Goal: Transaction & Acquisition: Book appointment/travel/reservation

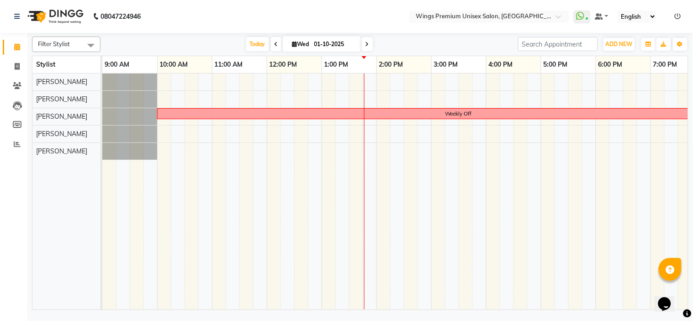
click at [249, 110] on div "Weekly Off" at bounding box center [458, 114] width 601 height 8
click at [369, 83] on div "Weekly Off" at bounding box center [458, 192] width 713 height 236
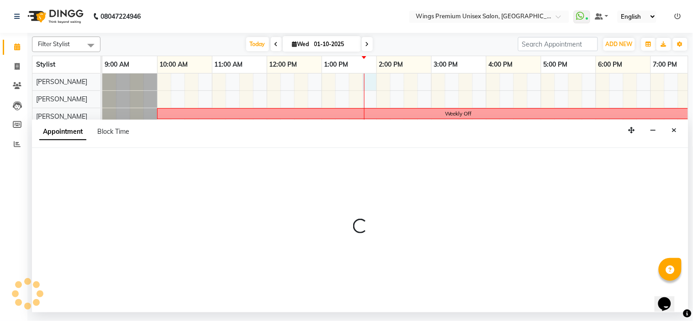
select select "9977"
select select "tentative"
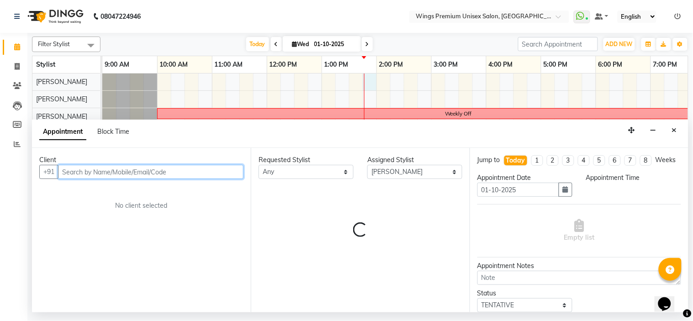
select select "825"
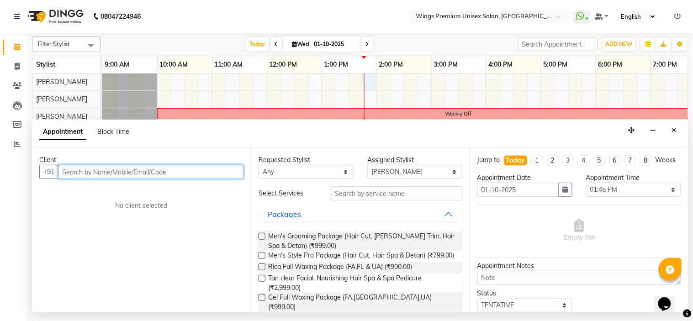
click at [203, 172] on input "text" at bounding box center [150, 172] width 185 height 14
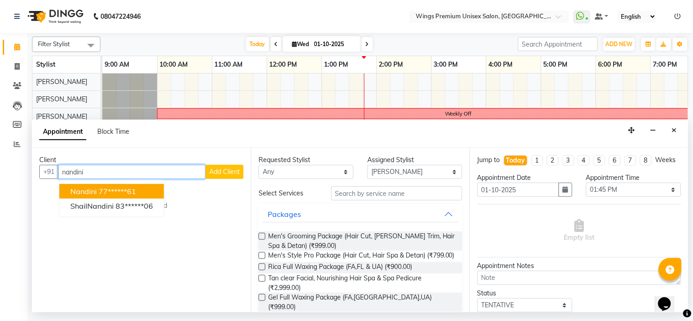
click at [103, 194] on ngb-highlight "77******61" at bounding box center [117, 191] width 37 height 9
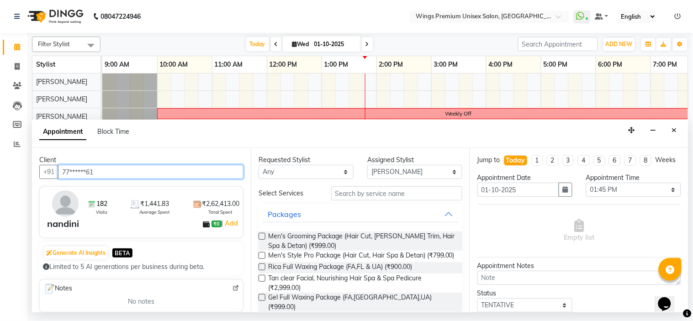
type input "77******61"
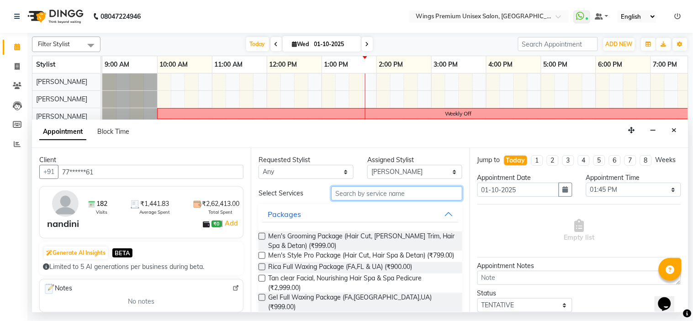
click at [395, 198] on input "text" at bounding box center [396, 193] width 131 height 14
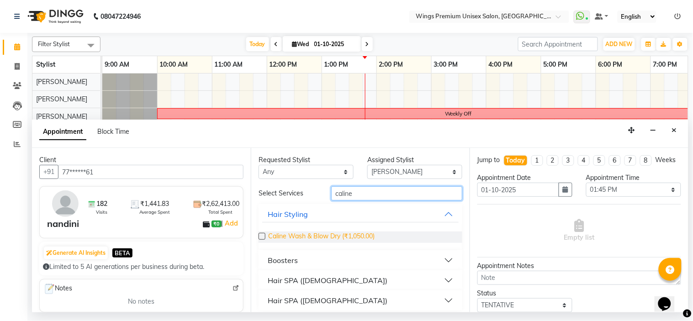
type input "caline"
click at [349, 233] on span "Caline Wash & Blow Dry (₹1,050.00)" at bounding box center [321, 237] width 106 height 11
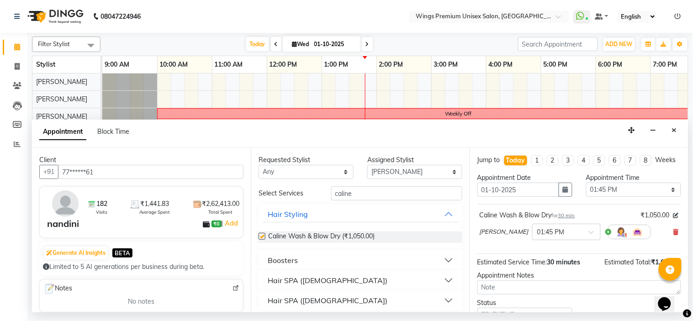
checkbox input "false"
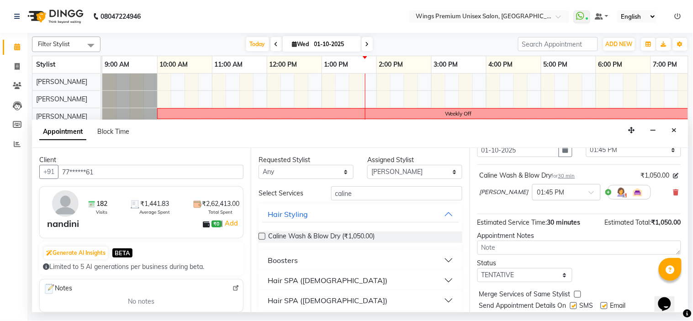
scroll to position [26, 0]
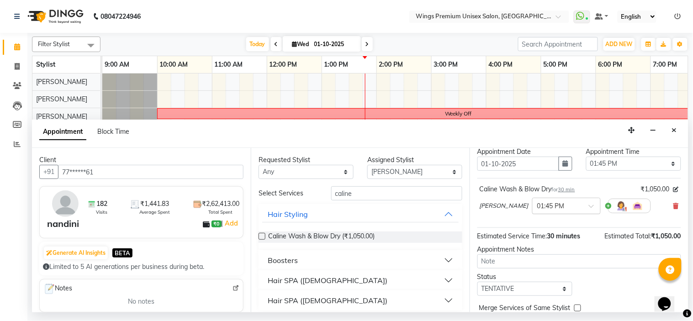
click at [577, 210] on input "text" at bounding box center [557, 206] width 40 height 10
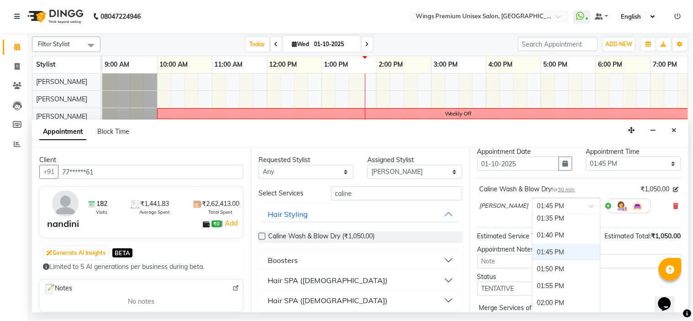
scroll to position [709, 0]
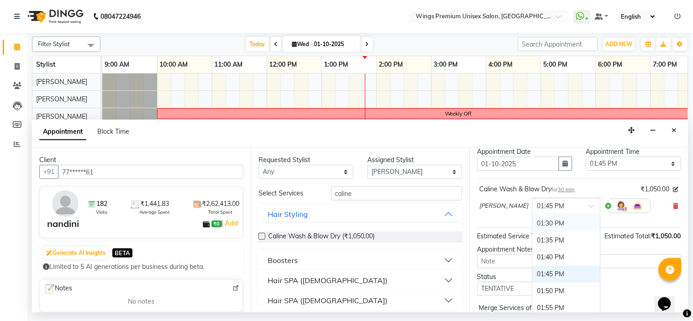
click at [565, 232] on div "01:30 PM" at bounding box center [567, 223] width 68 height 17
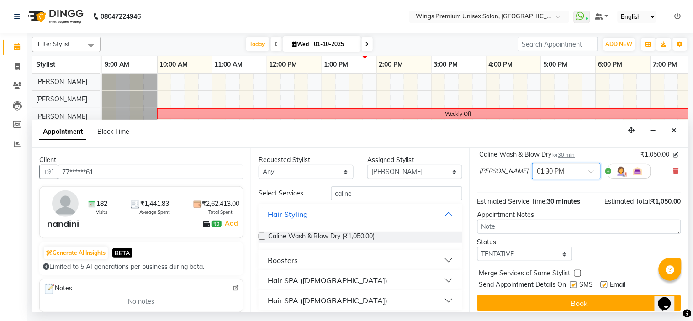
scroll to position [77, 0]
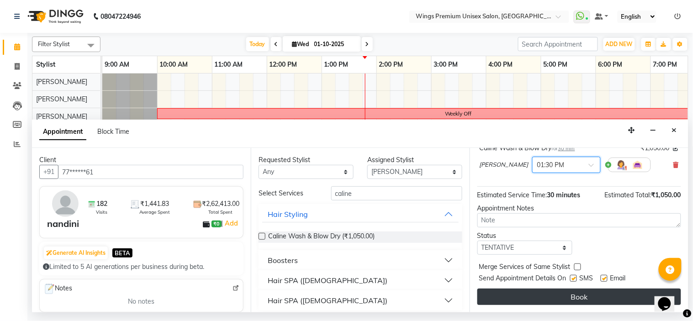
click at [550, 295] on button "Book" at bounding box center [579, 297] width 204 height 16
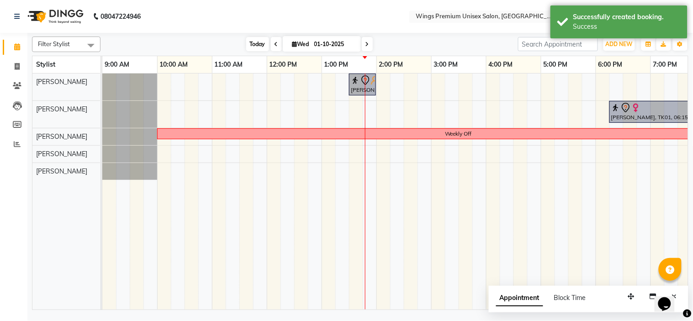
click at [253, 42] on span "Today" at bounding box center [257, 44] width 23 height 14
